Goal: Find specific page/section: Find specific page/section

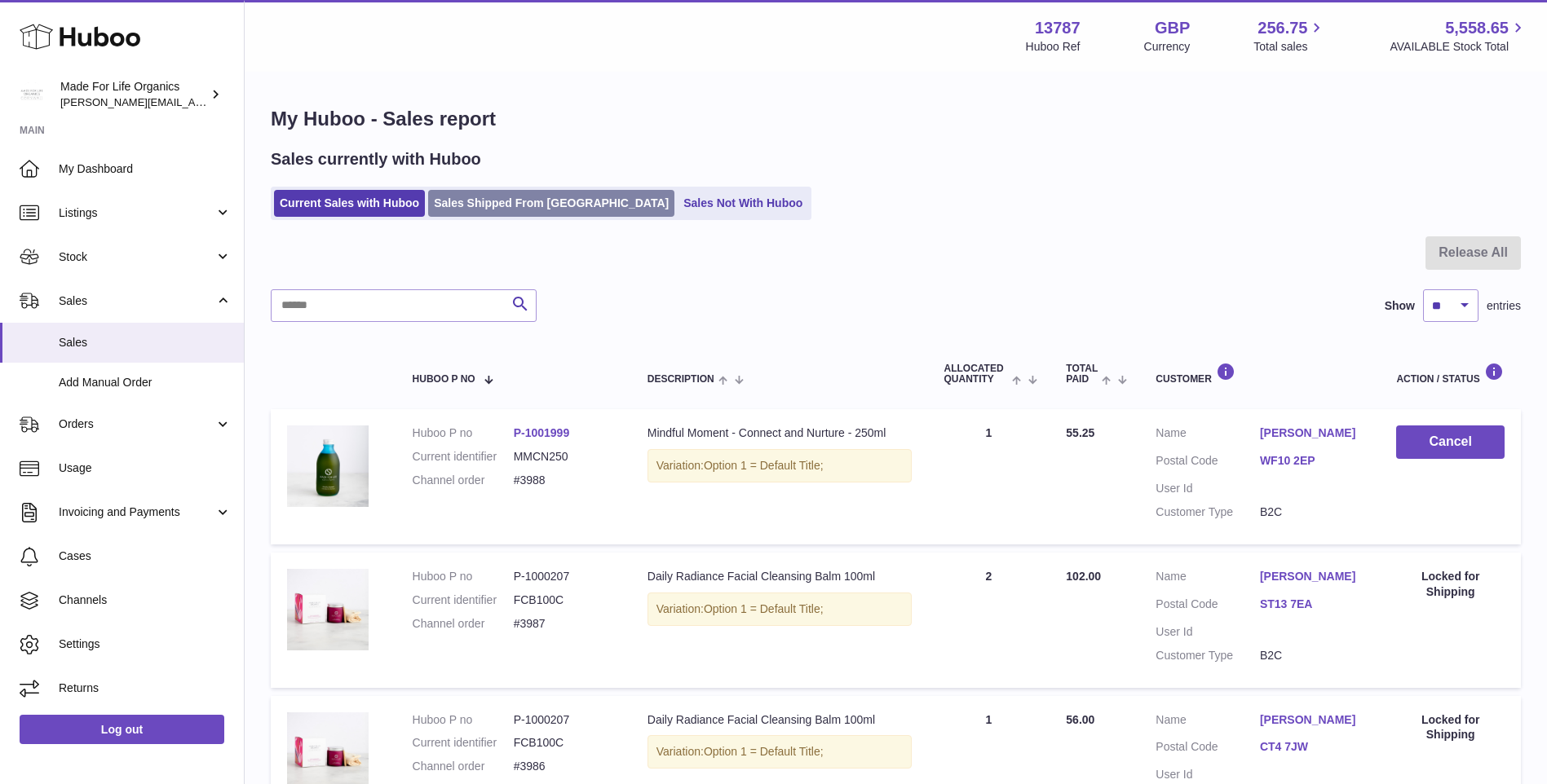
click at [473, 212] on link "Sales Shipped From [GEOGRAPHIC_DATA]" at bounding box center [551, 203] width 246 height 27
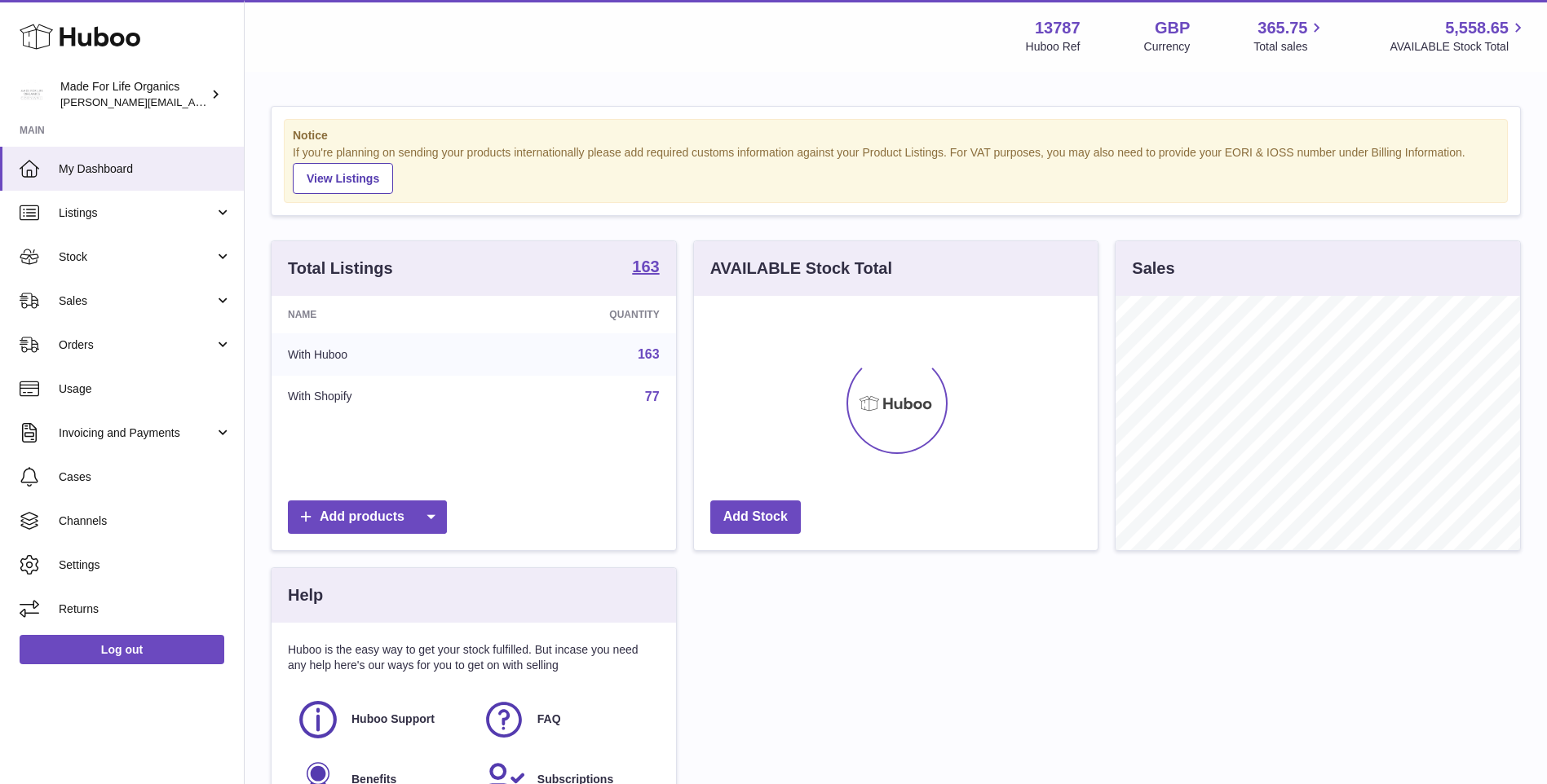
scroll to position [255, 404]
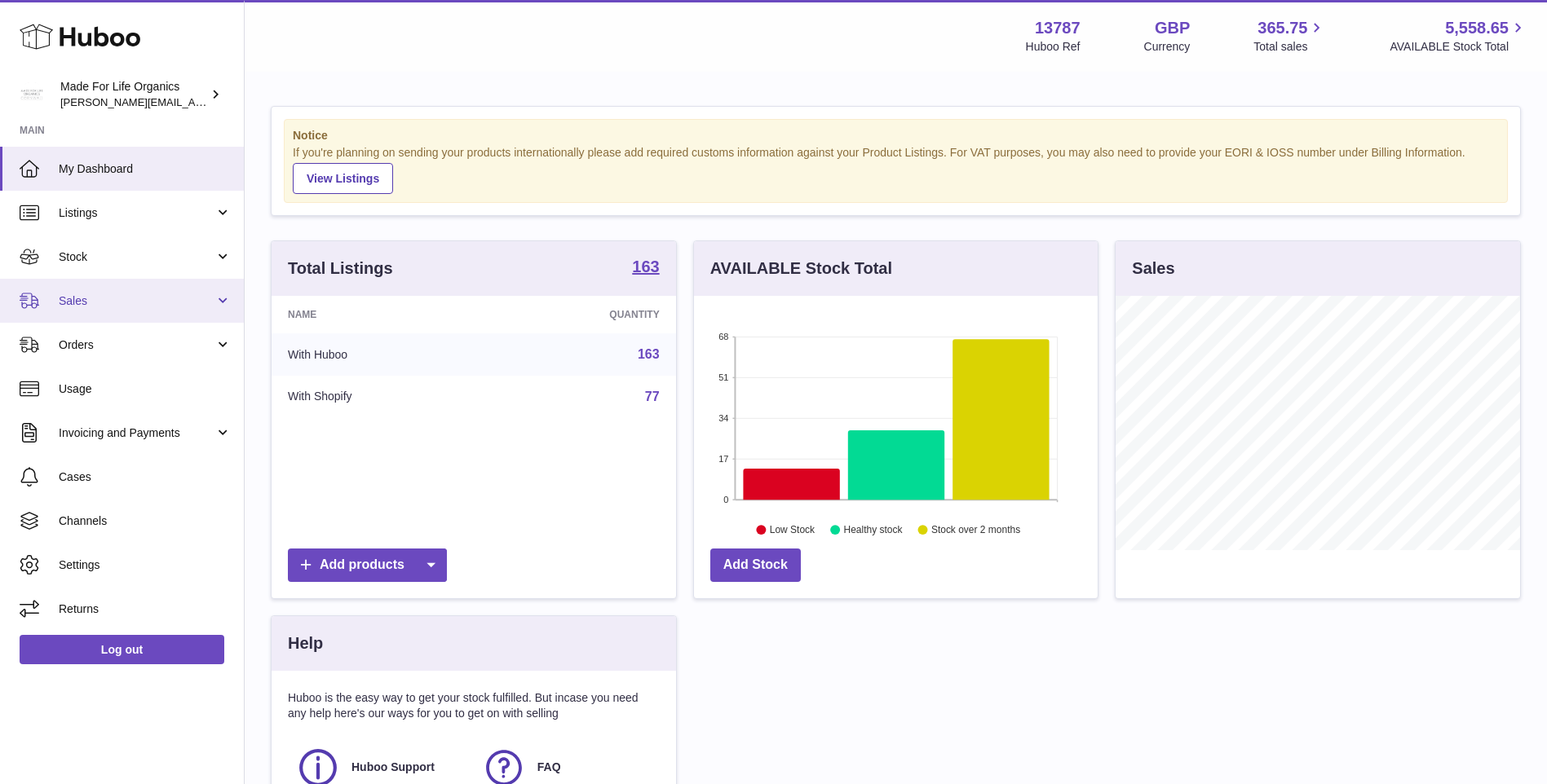
click at [73, 302] on span "Sales" at bounding box center [136, 301] width 156 height 15
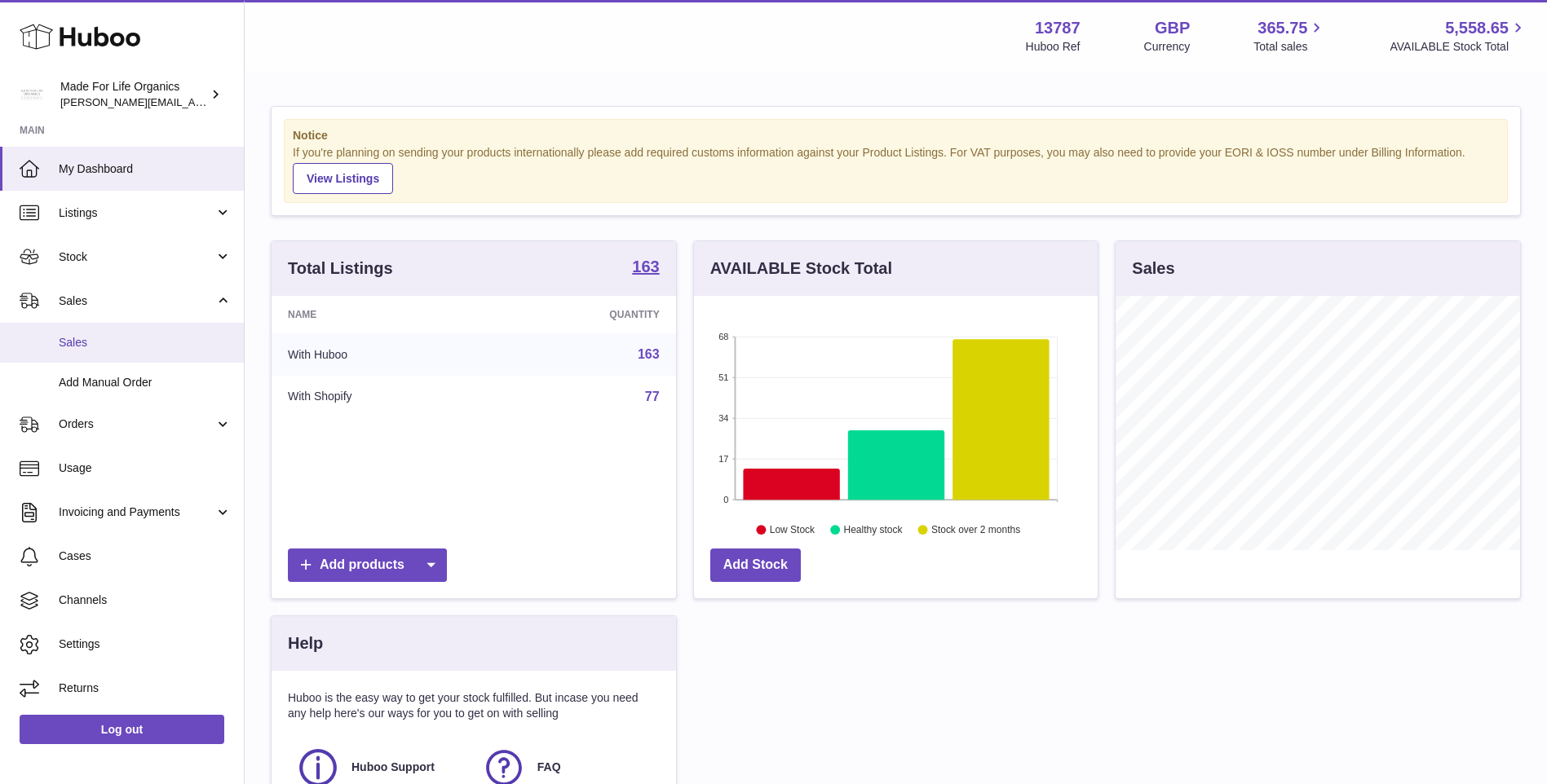
click at [87, 349] on span "Sales" at bounding box center [145, 342] width 173 height 15
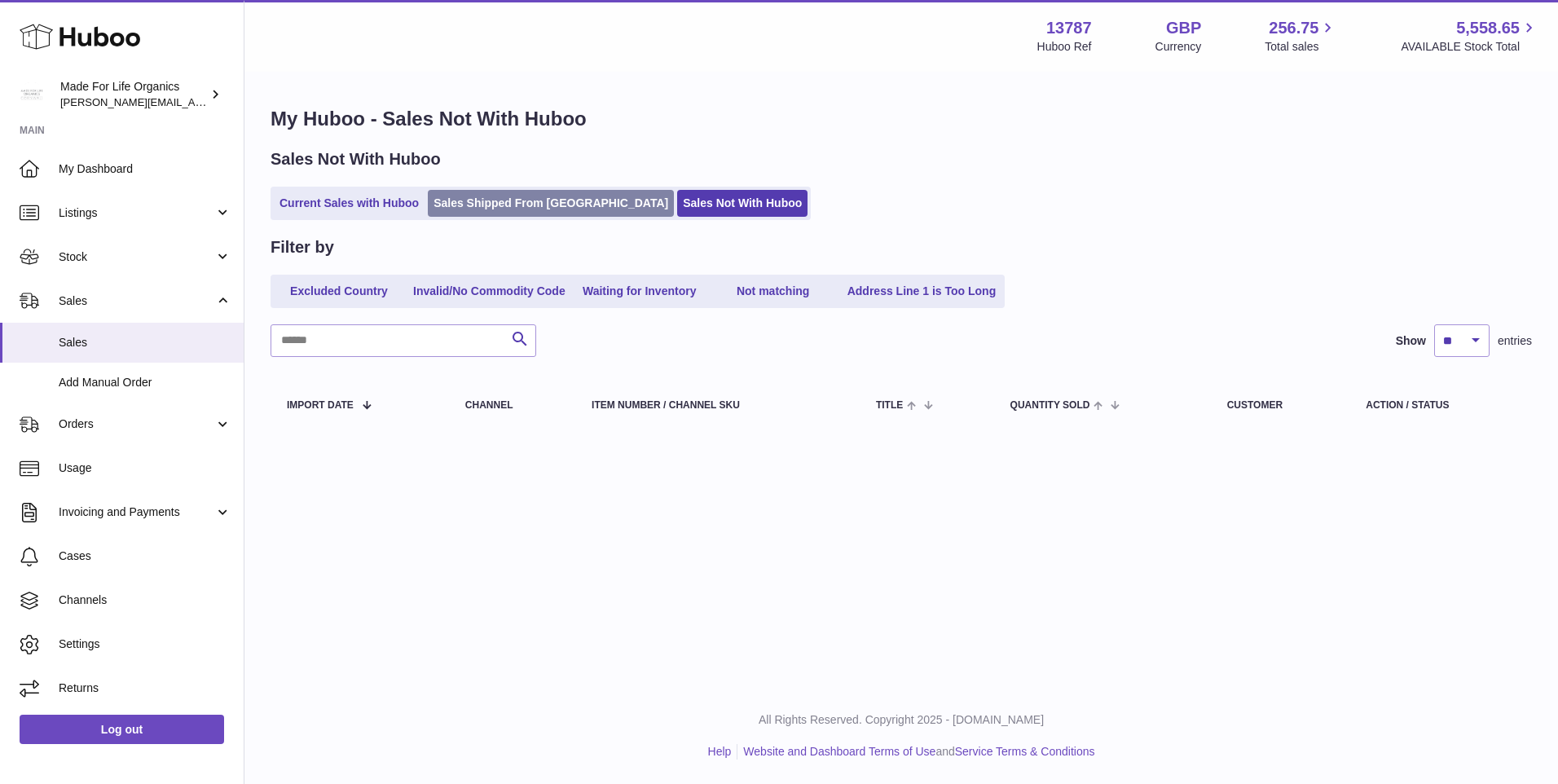
click at [529, 202] on link "Sales Shipped From [GEOGRAPHIC_DATA]" at bounding box center [550, 203] width 246 height 27
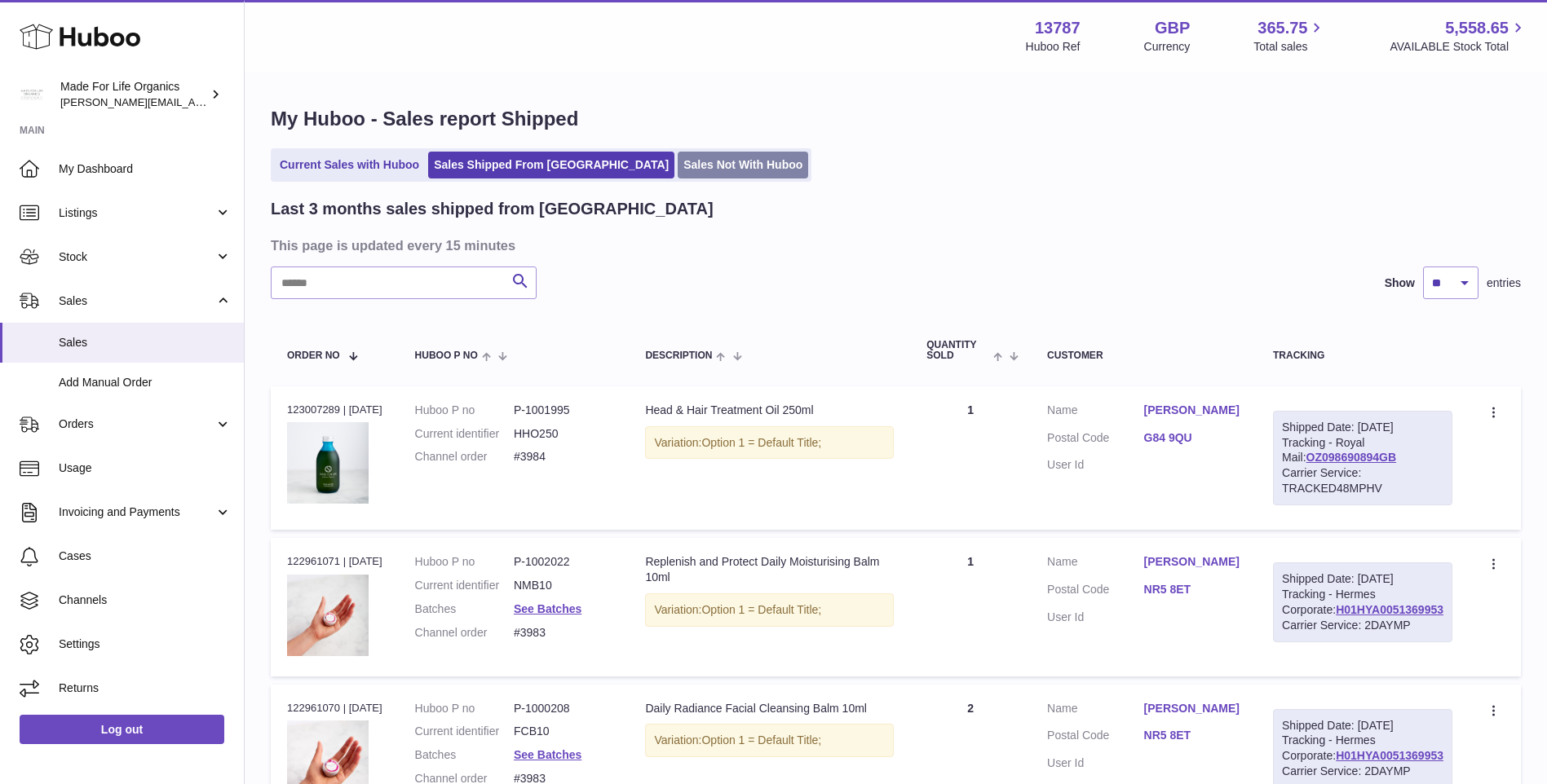
click at [678, 163] on link "Sales Not With Huboo" at bounding box center [742, 165] width 131 height 27
